Goal: Task Accomplishment & Management: Complete application form

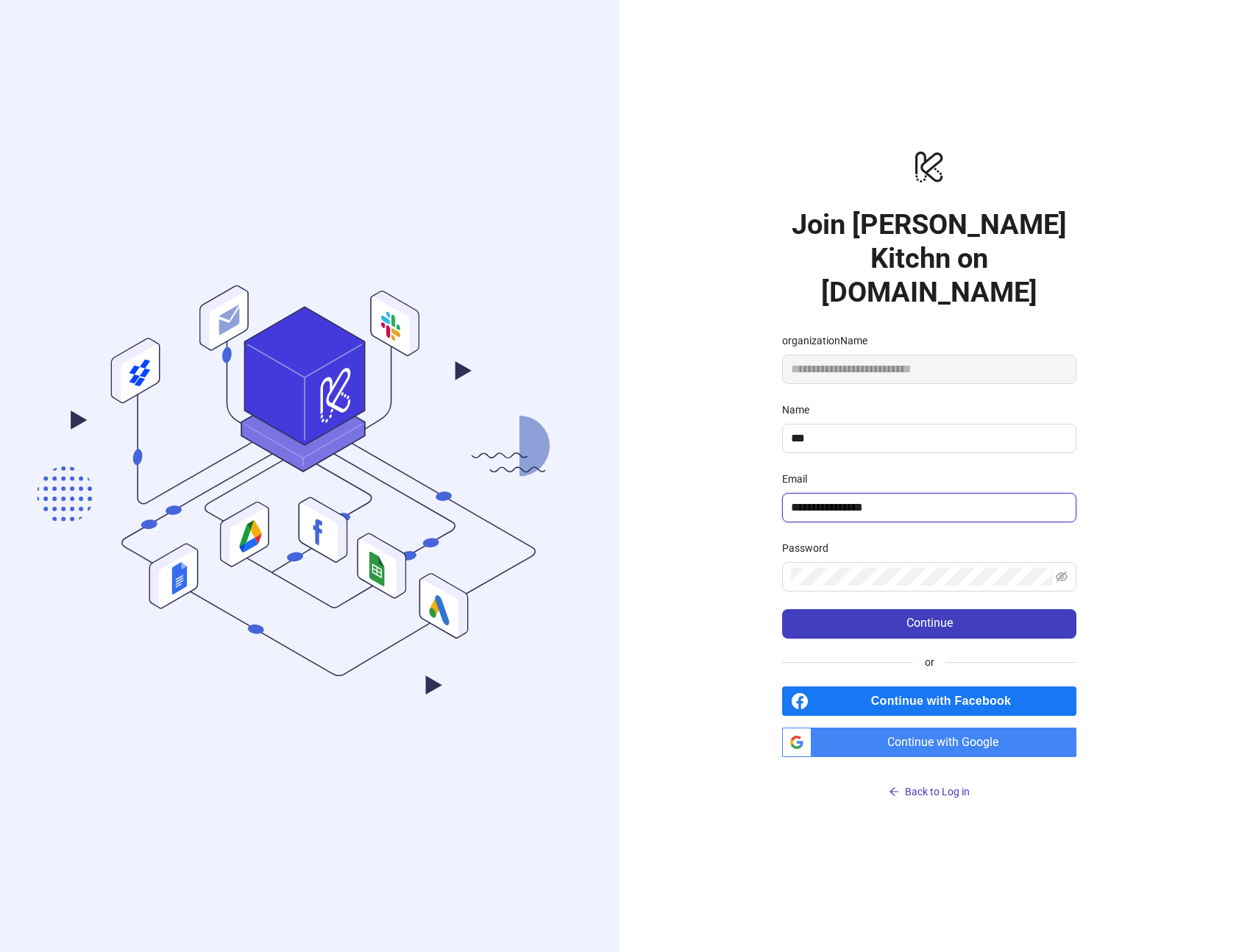
click at [894, 504] on input "**********" at bounding box center [928, 507] width 274 height 18
click at [1135, 612] on div "**********" at bounding box center [929, 476] width 620 height 952
click at [1062, 579] on icon "eye-invisible" at bounding box center [1062, 576] width 12 height 12
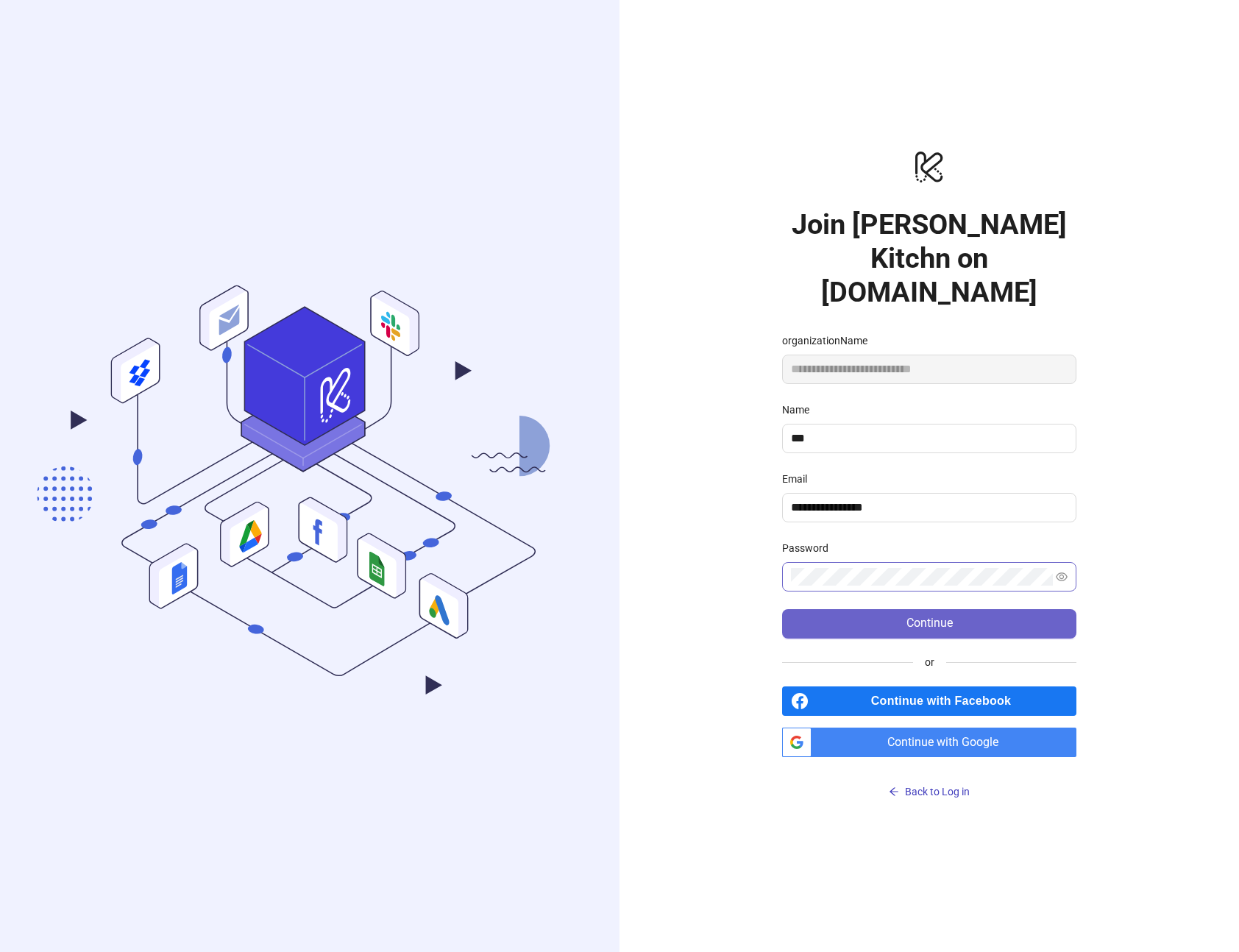
click at [1020, 624] on button "Continue" at bounding box center [929, 623] width 294 height 29
